Goal: Transaction & Acquisition: Download file/media

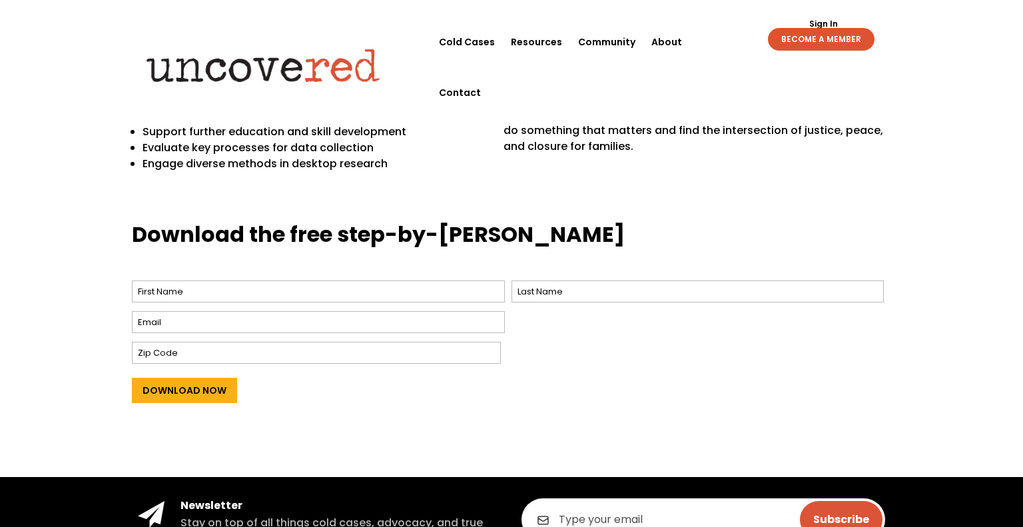
scroll to position [464, 0]
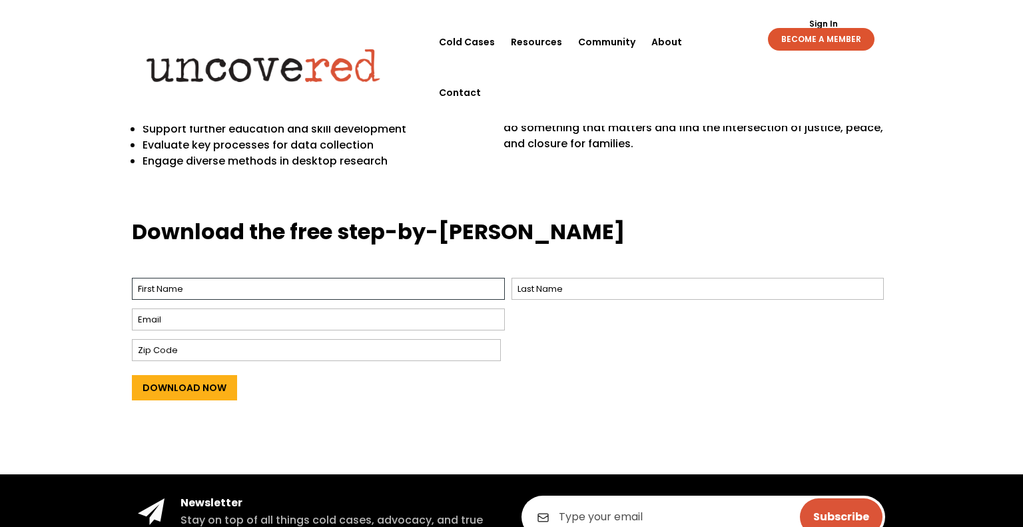
click at [262, 290] on input "First" at bounding box center [318, 289] width 373 height 22
type input "Carrie"
type input "Clancy"
type input "05759"
click at [244, 320] on input "Email *" at bounding box center [318, 319] width 373 height 22
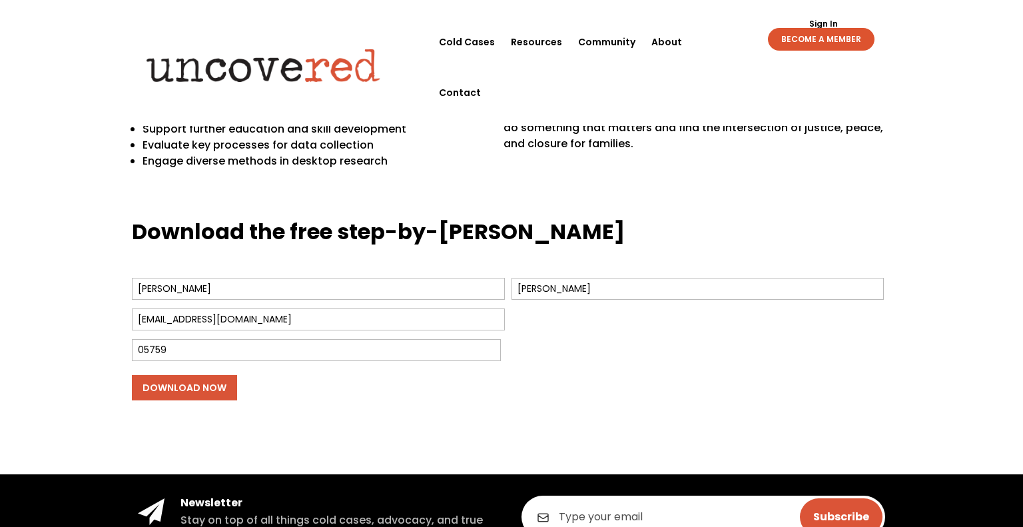
type input "cclancy@millriverschools.org"
click at [194, 387] on input "Download Now" at bounding box center [184, 387] width 105 height 25
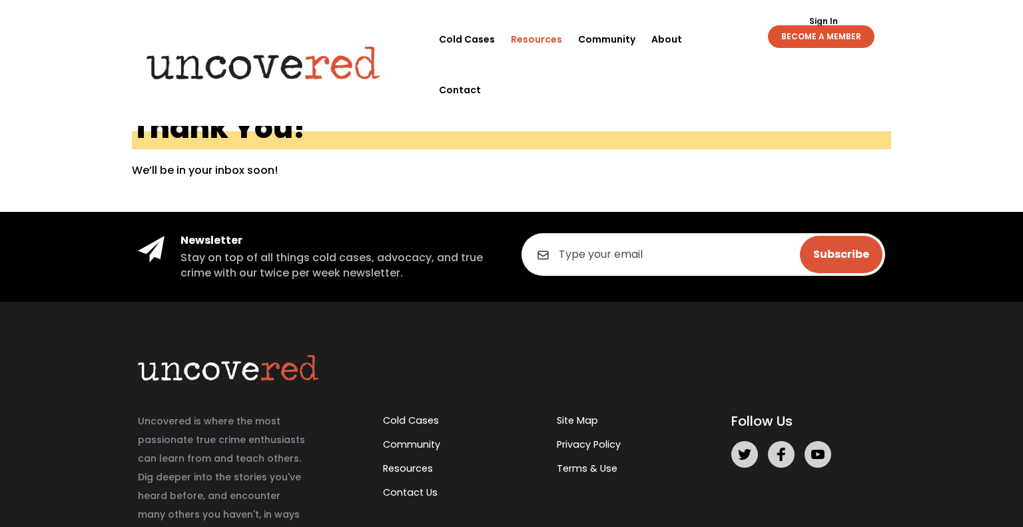
click at [541, 49] on link "Resources" at bounding box center [536, 39] width 51 height 51
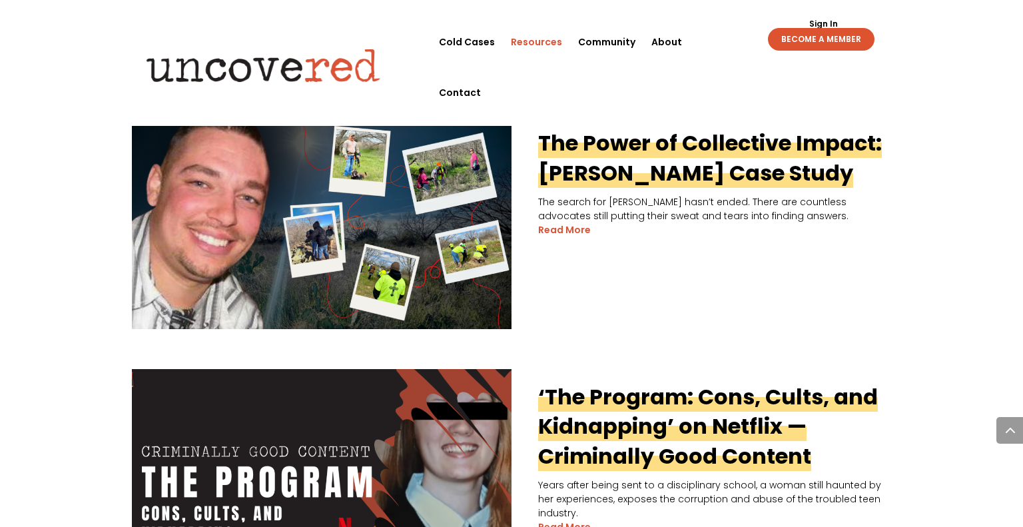
scroll to position [611, 0]
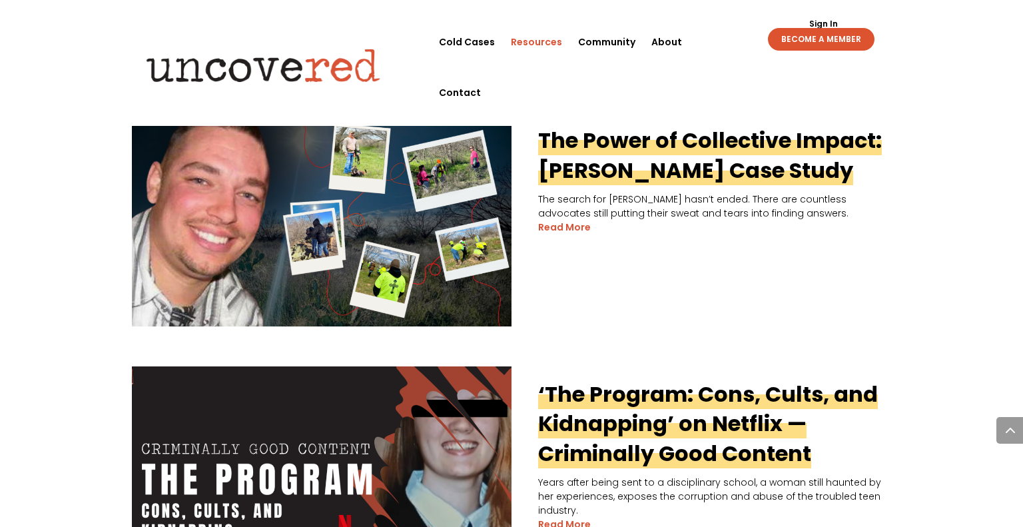
click at [321, 39] on img at bounding box center [263, 65] width 257 height 52
